Goal: Task Accomplishment & Management: Complete application form

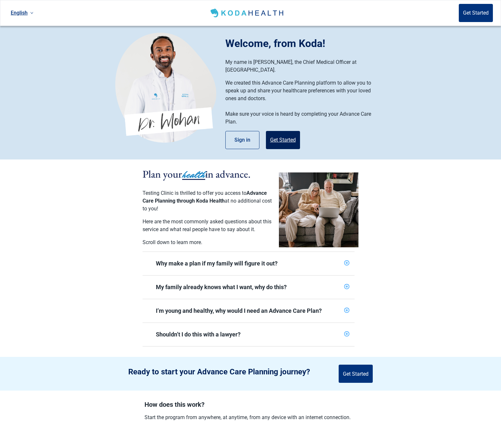
click at [282, 135] on button "Get Started" at bounding box center [283, 140] width 34 height 18
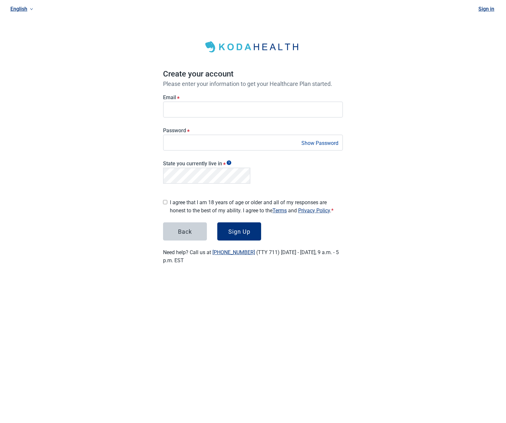
click at [203, 204] on label "I agree that I am 18 years of age or older and all of my responses are honest t…" at bounding box center [256, 207] width 173 height 16
click at [167, 204] on input "I agree that I am 18 years of age or older and all of my responses are honest t…" at bounding box center [165, 202] width 4 height 4
checkbox input "true"
click at [395, 149] on div "English Sign in Create your account Please enter your information to get your H…" at bounding box center [253, 140] width 506 height 280
click at [233, 229] on div "Sign Up" at bounding box center [239, 231] width 22 height 6
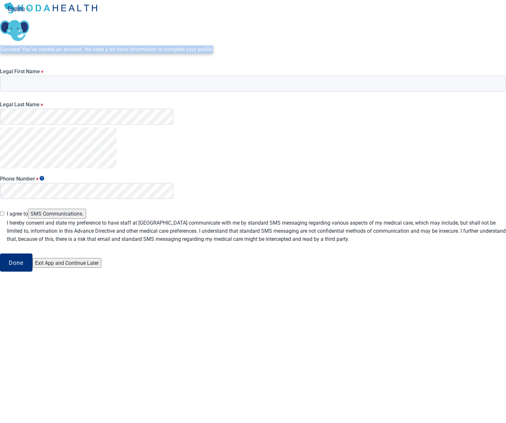
drag, startPoint x: 211, startPoint y: 64, endPoint x: 262, endPoint y: 89, distance: 56.0
click at [261, 54] on div "Success! You’ve created an account. We need a bit more information to complete …" at bounding box center [253, 49] width 506 height 8
click at [262, 54] on div "Success! You’ve created an account. We need a bit more information to complete …" at bounding box center [253, 49] width 506 height 8
